Goal: Information Seeking & Learning: Check status

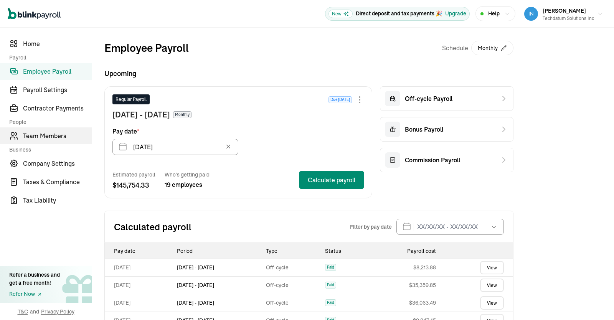
click at [40, 134] on span "Team Members" at bounding box center [57, 135] width 69 height 9
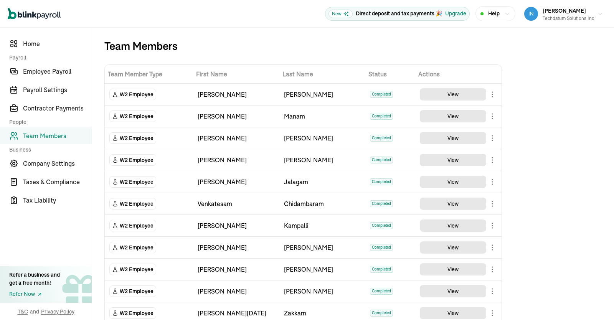
click at [463, 139] on button "View" at bounding box center [453, 138] width 66 height 12
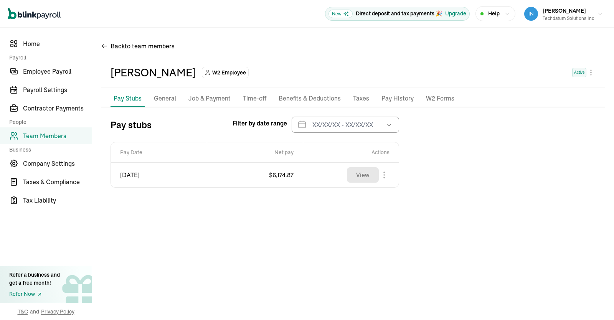
click at [385, 125] on button "button" at bounding box center [388, 125] width 21 height 16
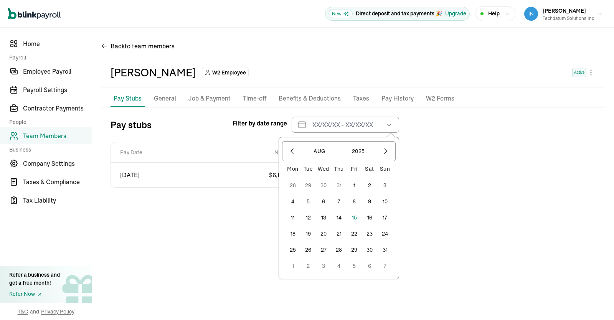
click at [490, 167] on div "Pay stubs Filter by date range [DATE] Mon Tue Wed Thu Fri Sat Sun 28 29 30 31 1…" at bounding box center [353, 152] width 504 height 71
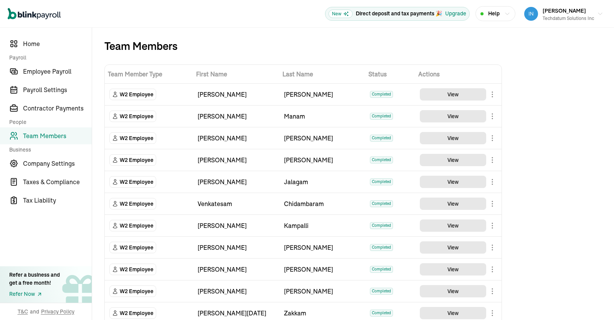
click at [460, 119] on main "Team Members Team Member Type First Name Last Name Status Actions W2 Employee […" at bounding box center [353, 279] width 522 height 503
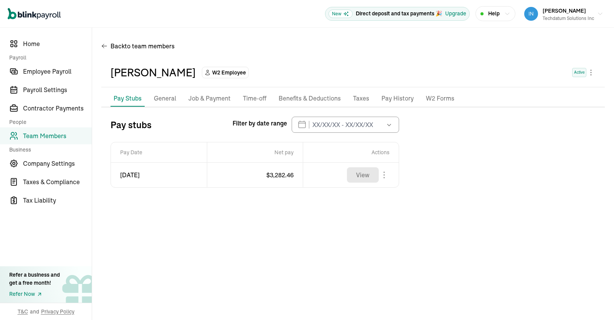
click at [209, 99] on p "Job & Payment" at bounding box center [209, 99] width 42 height 10
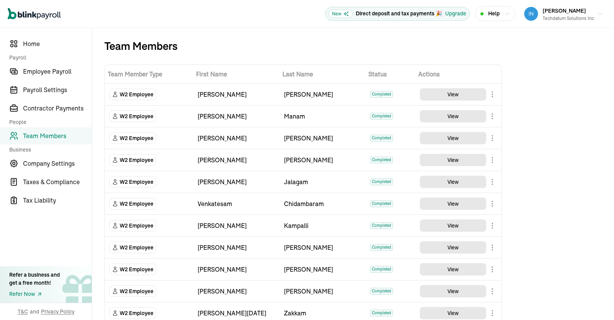
click at [464, 158] on main "Team Members Team Member Type First Name Last Name Status Actions W2 Employee […" at bounding box center [353, 279] width 522 height 503
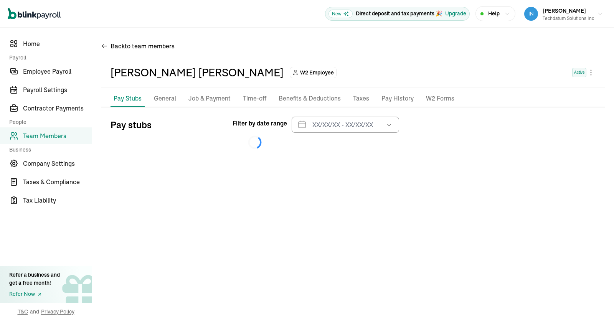
click at [214, 98] on p "Job & Payment" at bounding box center [209, 99] width 42 height 10
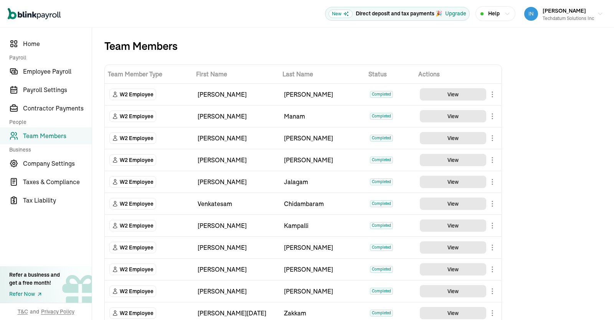
click at [464, 182] on main "Team Members Team Member Type First Name Last Name Status Actions W2 Employee […" at bounding box center [353, 279] width 522 height 503
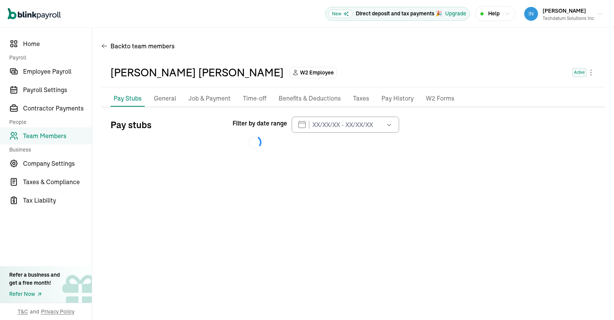
click at [205, 98] on p "Job & Payment" at bounding box center [209, 99] width 42 height 10
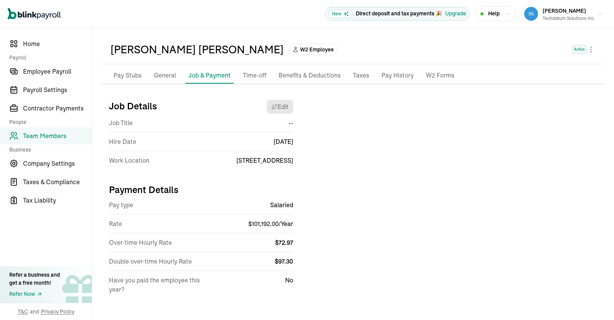
scroll to position [25, 0]
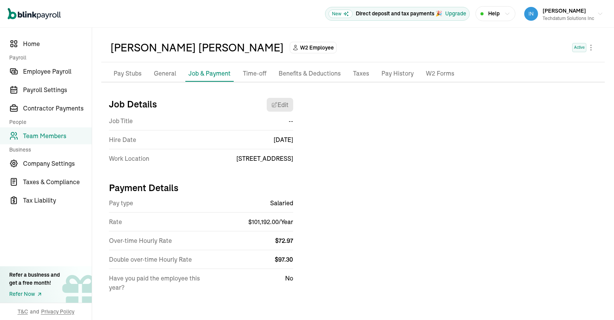
click at [129, 74] on p "Pay Stubs" at bounding box center [128, 74] width 28 height 10
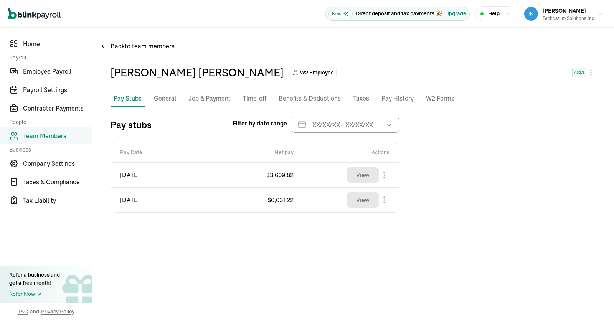
scroll to position [0, 0]
click at [394, 125] on button "button" at bounding box center [388, 125] width 21 height 16
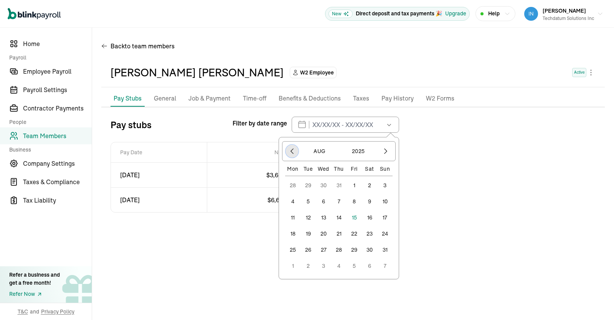
click at [290, 151] on icon "button" at bounding box center [292, 151] width 8 height 8
click at [289, 148] on icon "button" at bounding box center [292, 151] width 8 height 8
click at [291, 151] on icon "button" at bounding box center [292, 151] width 8 height 8
click at [295, 147] on icon "button" at bounding box center [292, 151] width 8 height 8
click at [292, 157] on button "button" at bounding box center [292, 151] width 13 height 13
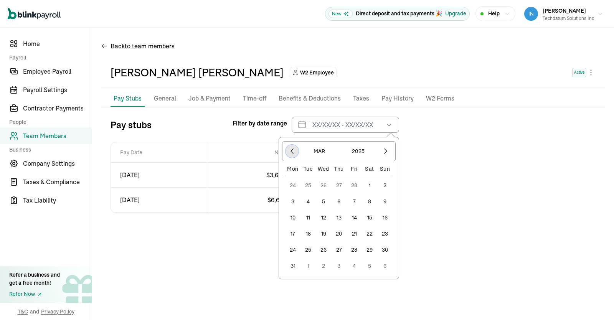
click at [294, 154] on icon "button" at bounding box center [292, 151] width 8 height 8
click at [300, 151] on div "[DATE]" at bounding box center [339, 151] width 114 height 20
click at [292, 155] on button "button" at bounding box center [292, 151] width 13 height 13
click at [325, 185] on button "1" at bounding box center [323, 185] width 15 height 15
click at [389, 125] on icon "button" at bounding box center [389, 125] width 8 height 8
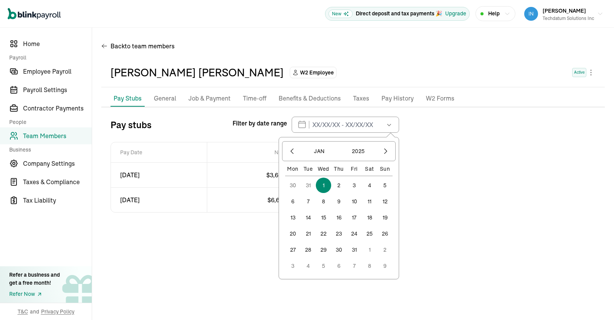
click at [389, 127] on icon "button" at bounding box center [389, 125] width 8 height 8
click at [390, 128] on button "button" at bounding box center [388, 125] width 21 height 16
click at [391, 128] on icon "button" at bounding box center [389, 125] width 8 height 8
click at [383, 157] on div at bounding box center [385, 151] width 13 height 13
click at [387, 153] on icon "button" at bounding box center [386, 151] width 8 height 8
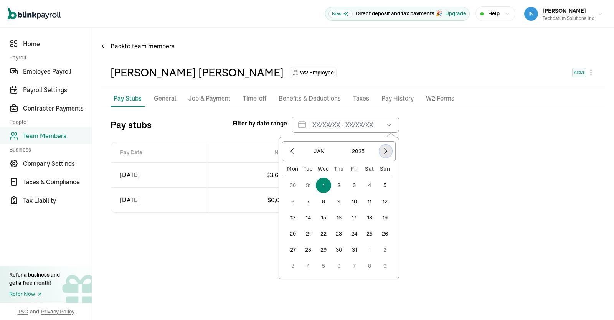
click at [387, 151] on icon "button" at bounding box center [386, 151] width 8 height 8
click at [385, 153] on icon "button" at bounding box center [386, 151] width 8 height 8
click at [387, 152] on icon "button" at bounding box center [386, 151] width 8 height 8
click at [388, 152] on icon "button" at bounding box center [386, 151] width 8 height 8
click at [391, 150] on button "button" at bounding box center [385, 151] width 13 height 13
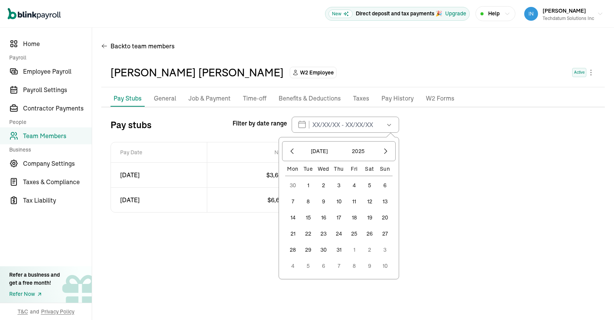
click at [387, 243] on button "3" at bounding box center [384, 249] width 15 height 15
type input "[DATE] - [DATE]"
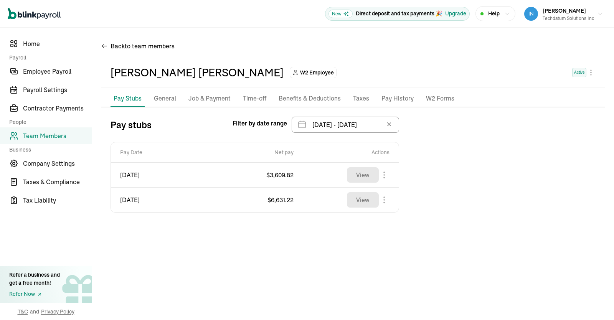
click at [218, 97] on p "Job & Payment" at bounding box center [209, 99] width 42 height 10
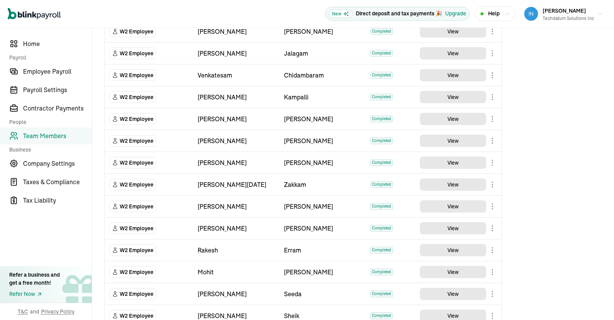
scroll to position [132, 0]
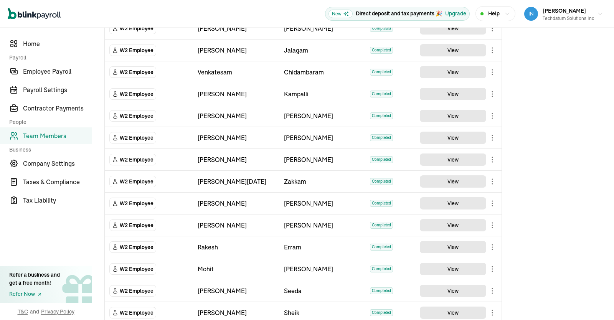
click at [462, 182] on main "Team Members Team Member Type First Name Last Name Status Actions W2 Employee […" at bounding box center [353, 147] width 522 height 503
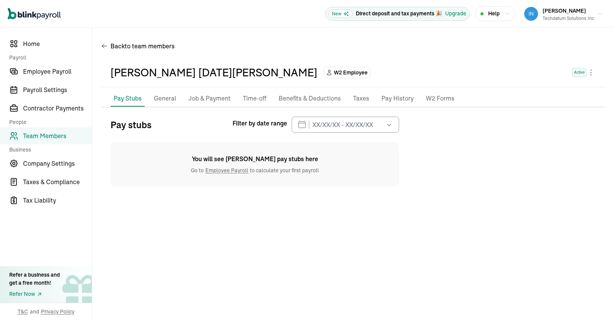
click at [208, 95] on p "Job & Payment" at bounding box center [209, 99] width 42 height 10
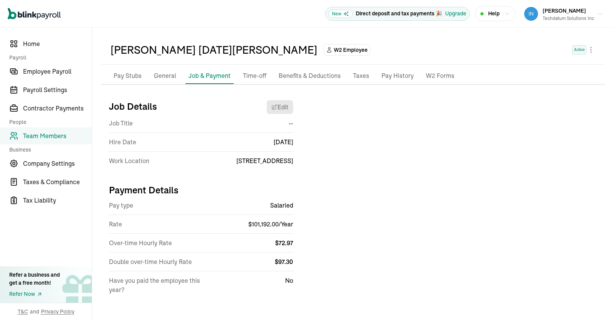
scroll to position [25, 0]
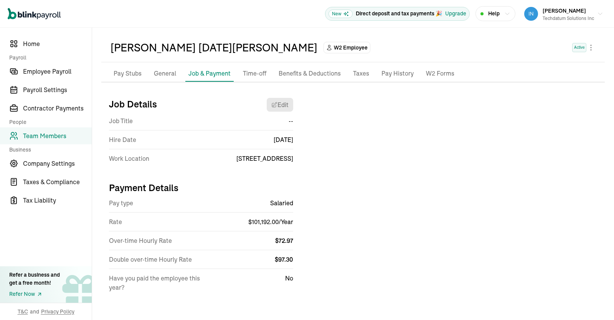
click at [128, 76] on p "Pay Stubs" at bounding box center [128, 74] width 28 height 10
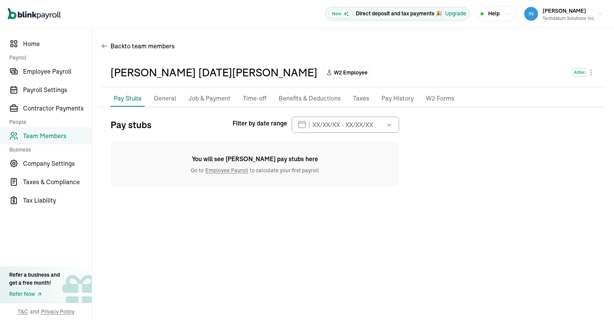
click at [382, 114] on div "Pay Stubs General Job & Payment Time-off Benefits & Deductions Taxes Documents …" at bounding box center [353, 139] width 504 height 96
click at [445, 152] on div "Pay stubs Filter by date range [DATE] Mon Tue Wed Thu Fri Sat Sun 28 29 30 31 1…" at bounding box center [353, 152] width 504 height 70
click at [388, 127] on icon "button" at bounding box center [389, 125] width 8 height 8
click at [439, 143] on div "Pay stubs Filter by date range [DATE] Mon Tue Wed Thu Fri Sat Sun 28 29 30 31 1…" at bounding box center [353, 152] width 504 height 70
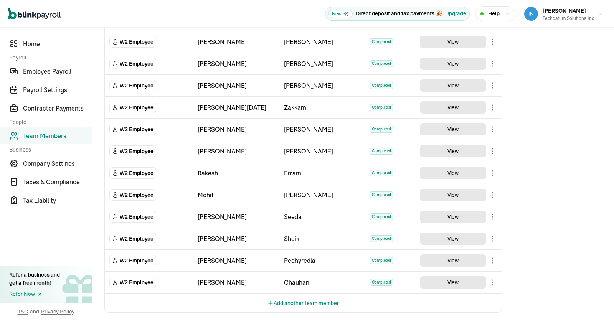
scroll to position [209, 0]
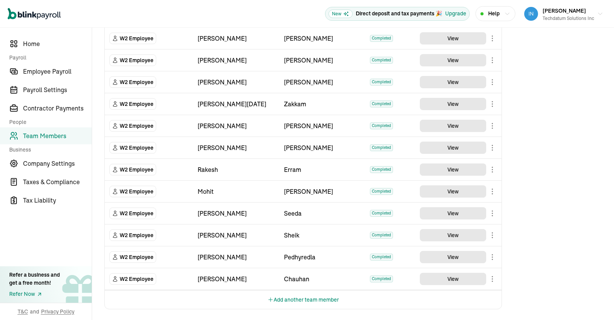
click at [459, 146] on main "Team Members Team Member Type First Name Last Name Status Actions W2 Employee […" at bounding box center [353, 69] width 522 height 503
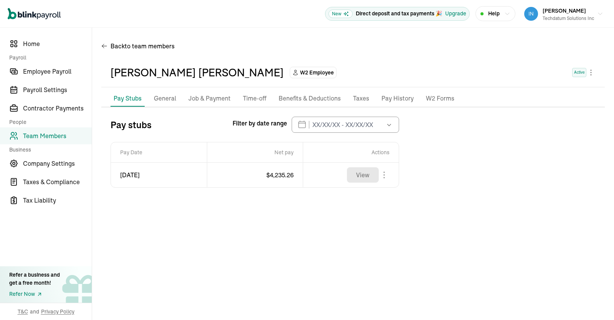
click at [209, 102] on p "Job & Payment" at bounding box center [209, 99] width 42 height 10
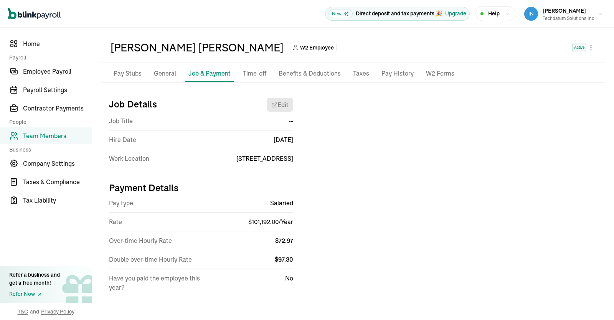
scroll to position [25, 0]
click at [126, 74] on p "Pay Stubs" at bounding box center [128, 74] width 28 height 10
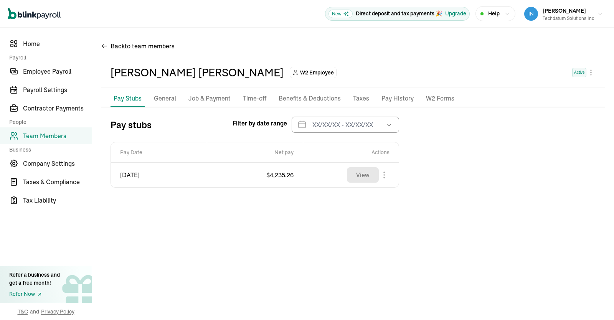
click at [386, 119] on button "button" at bounding box center [388, 125] width 21 height 16
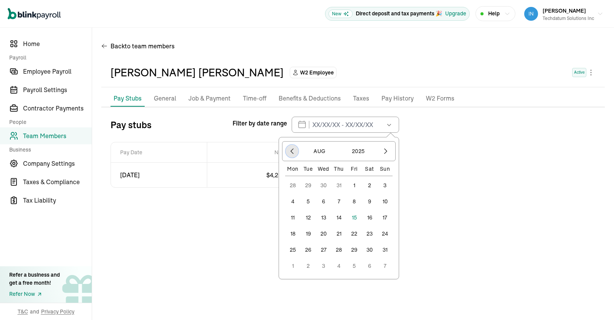
click at [298, 153] on button "button" at bounding box center [292, 151] width 13 height 13
click at [295, 153] on icon "button" at bounding box center [292, 151] width 8 height 8
click at [293, 152] on icon "button" at bounding box center [292, 151] width 8 height 8
click at [295, 151] on icon "button" at bounding box center [292, 151] width 8 height 8
click at [294, 153] on icon "button" at bounding box center [292, 151] width 8 height 8
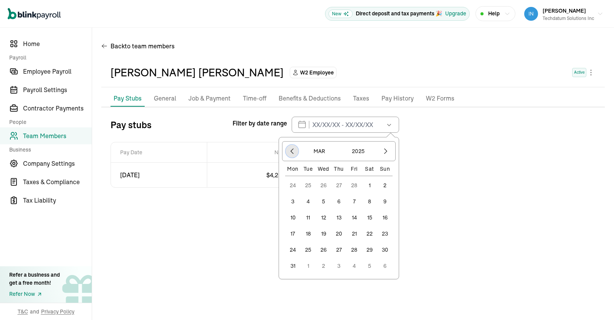
click at [291, 155] on button "button" at bounding box center [292, 151] width 13 height 13
click at [291, 154] on icon "button" at bounding box center [292, 151] width 8 height 8
click at [325, 186] on button "1" at bounding box center [323, 185] width 15 height 15
click at [389, 150] on icon "button" at bounding box center [386, 151] width 8 height 8
click at [388, 153] on icon "button" at bounding box center [386, 151] width 8 height 8
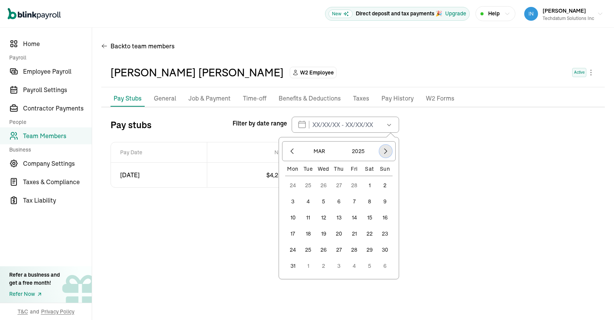
click at [388, 151] on icon "button" at bounding box center [386, 151] width 8 height 8
click at [388, 153] on icon "button" at bounding box center [386, 151] width 8 height 8
click at [389, 154] on icon "button" at bounding box center [386, 151] width 8 height 8
click at [389, 155] on button "button" at bounding box center [385, 151] width 13 height 13
click at [388, 155] on button "button" at bounding box center [385, 151] width 13 height 13
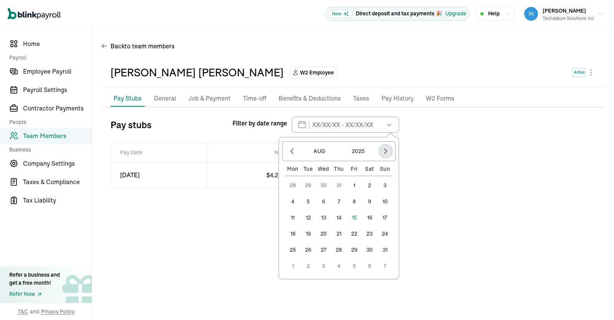
click at [388, 157] on button "button" at bounding box center [385, 151] width 13 height 13
click at [292, 149] on icon "button" at bounding box center [292, 151] width 2 height 5
click at [356, 218] on button "15" at bounding box center [354, 217] width 15 height 15
type input "[DATE] - [DATE]"
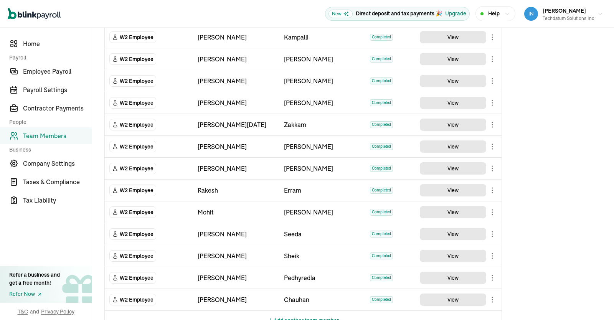
scroll to position [209, 0]
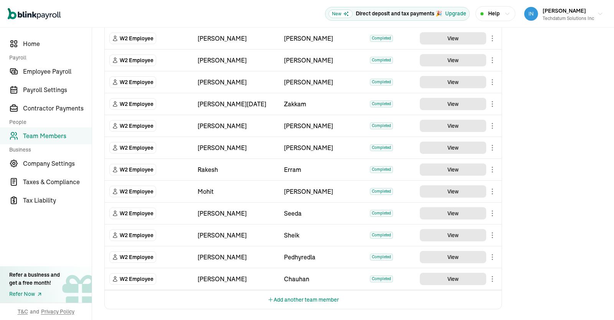
click at [469, 189] on main "Team Members Team Member Type First Name Last Name Status Actions W2 Employee […" at bounding box center [353, 69] width 522 height 503
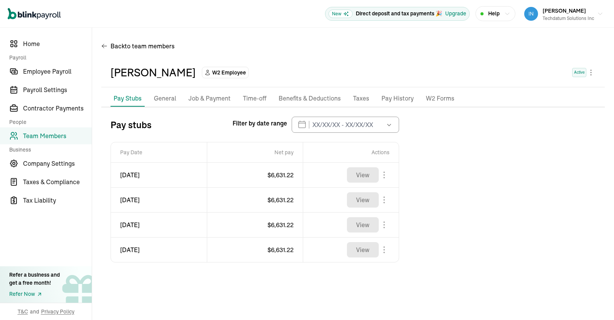
click at [206, 98] on p "Job & Payment" at bounding box center [209, 99] width 42 height 10
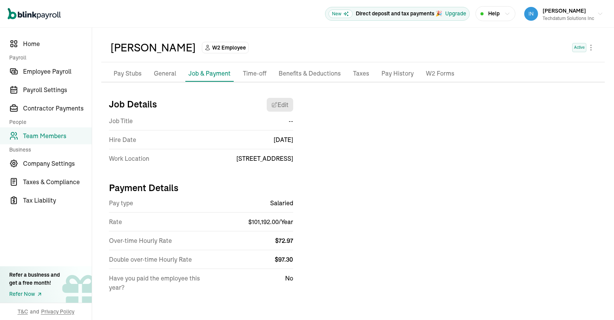
scroll to position [25, 0]
click at [163, 74] on p "General" at bounding box center [165, 74] width 22 height 10
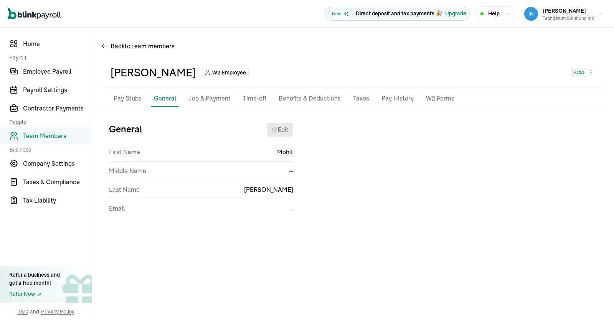
click at [129, 104] on li "Pay Stubs" at bounding box center [128, 99] width 34 height 16
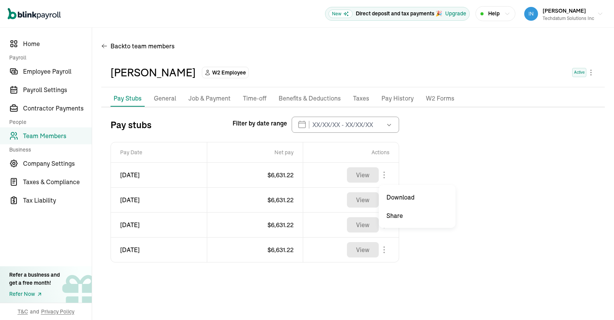
click at [384, 175] on body "Open main menu New Direct deposit and tax payments 🎉 Upgrade Help [PERSON_NAME]…" at bounding box center [307, 160] width 614 height 320
click at [385, 198] on body "Open main menu New Direct deposit and tax payments 🎉 Upgrade Help [PERSON_NAME]…" at bounding box center [307, 160] width 614 height 320
click at [385, 222] on body "Open main menu New Direct deposit and tax payments 🎉 Upgrade Help [PERSON_NAME]…" at bounding box center [307, 160] width 614 height 320
